Goal: Task Accomplishment & Management: Use online tool/utility

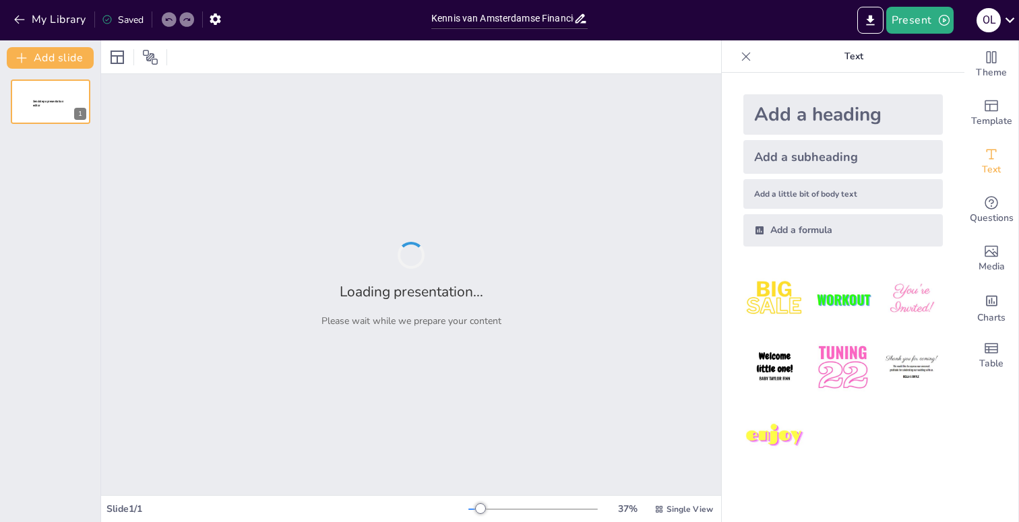
type input "Kennis van Amsterdamse Financiën: Meet & Greet Quiz"
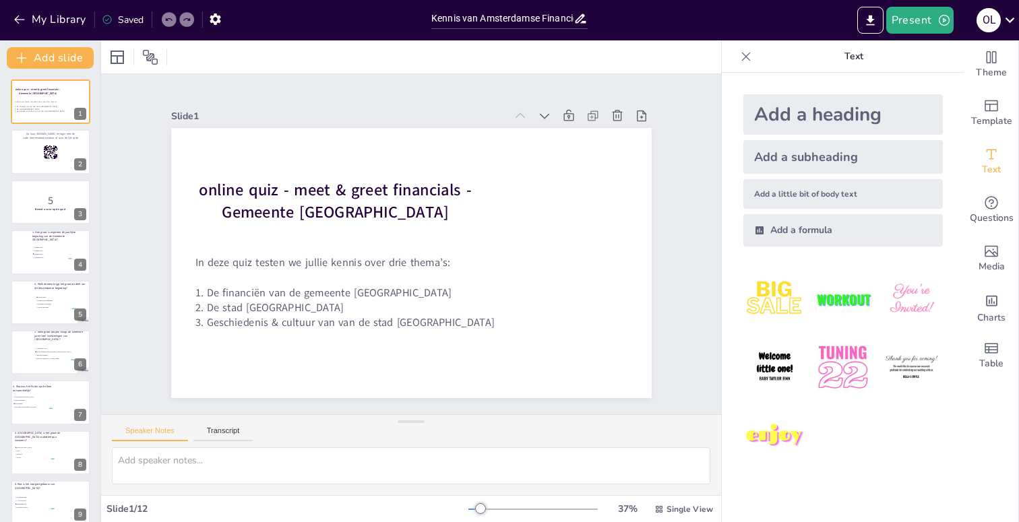
checkbox input "true"
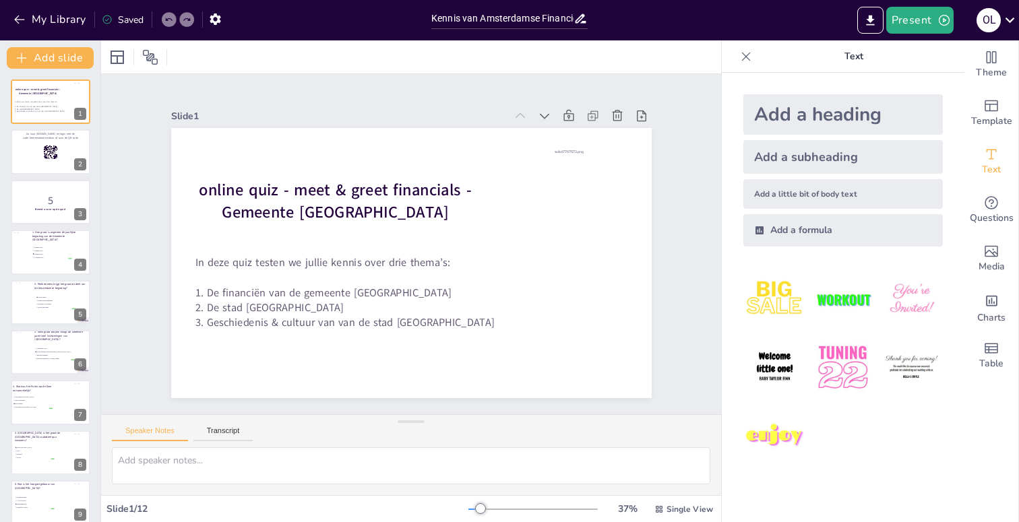
checkbox input "true"
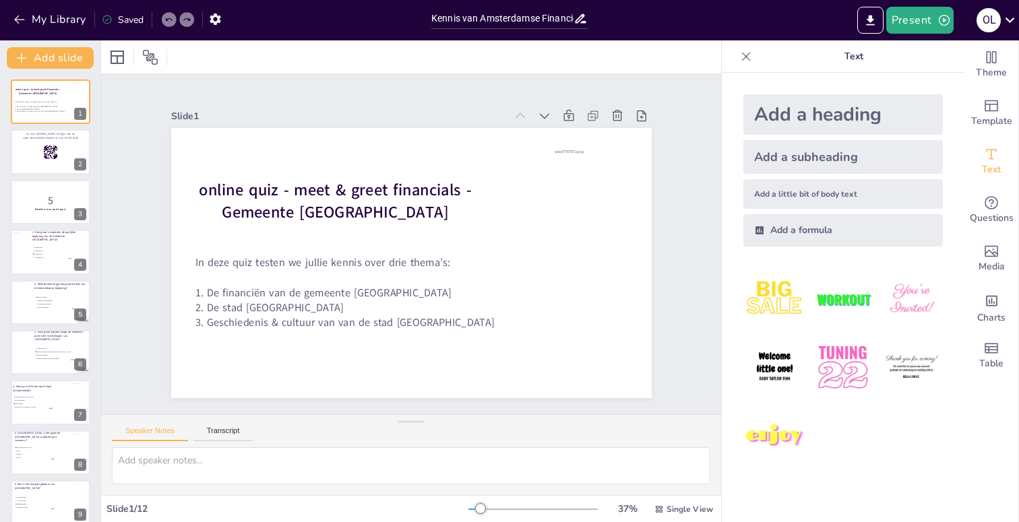
checkbox input "true"
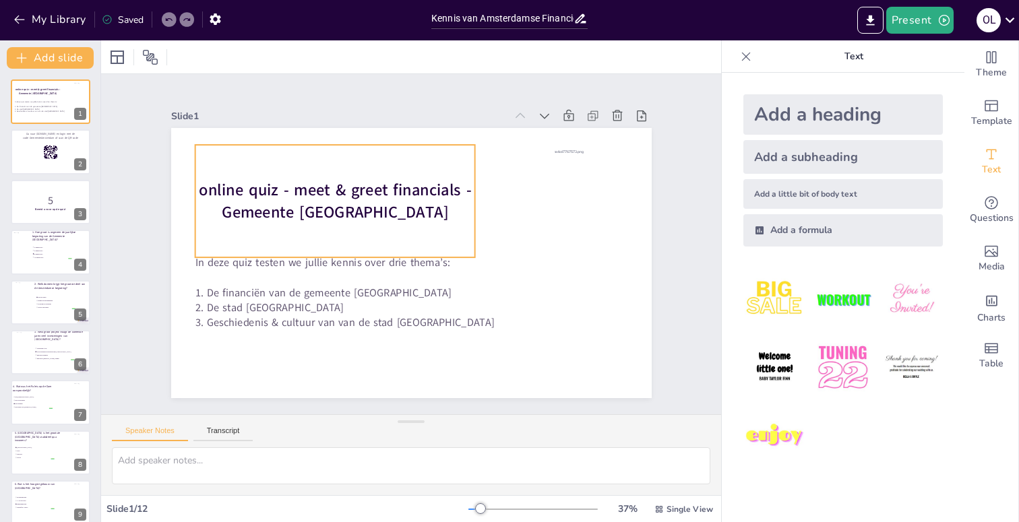
checkbox input "true"
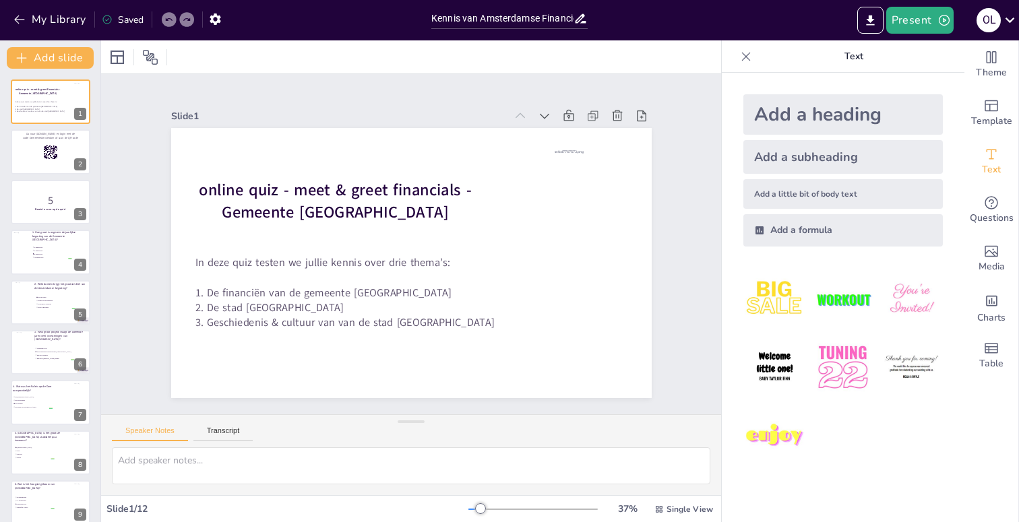
checkbox input "true"
